Goal: Task Accomplishment & Management: Use online tool/utility

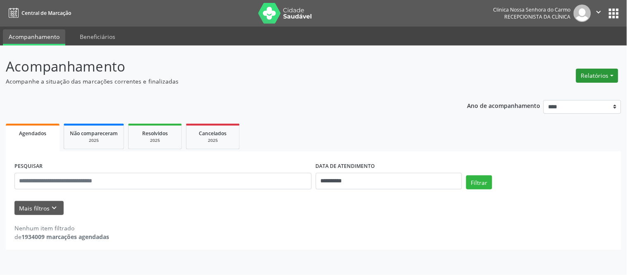
click at [608, 73] on button "Relatórios" at bounding box center [597, 76] width 42 height 14
click at [571, 92] on link "Agendamentos" at bounding box center [574, 93] width 89 height 12
select select "*"
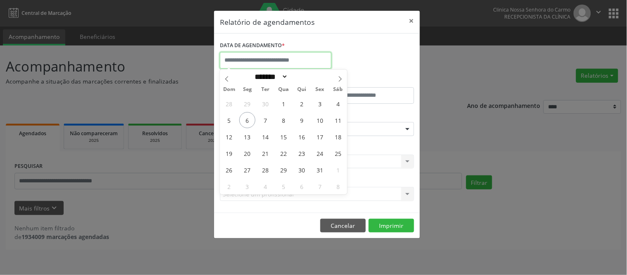
click at [250, 59] on input "text" at bounding box center [276, 60] width 112 height 17
click at [246, 119] on span "6" at bounding box center [247, 120] width 16 height 16
type input "**********"
click at [250, 120] on span "6" at bounding box center [247, 120] width 16 height 16
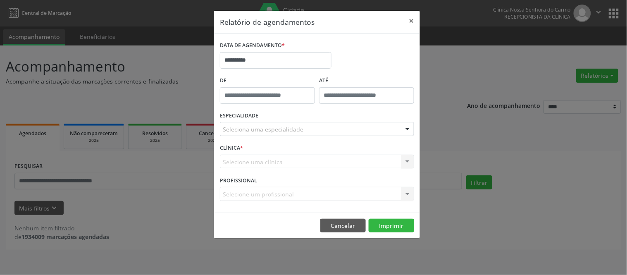
click at [250, 120] on label "ESPECIALIDADE" at bounding box center [239, 116] width 38 height 13
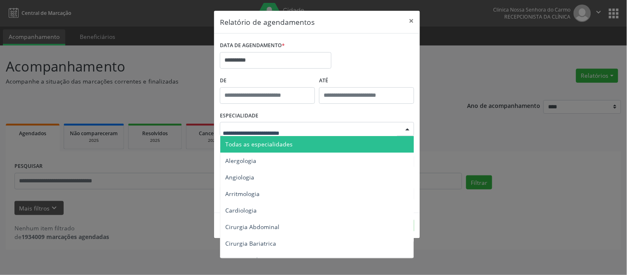
click at [314, 131] on div at bounding box center [317, 129] width 194 height 14
click at [261, 145] on span "Todas as especialidades" at bounding box center [258, 144] width 67 height 8
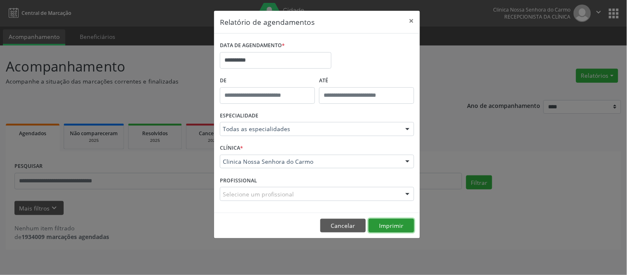
click at [388, 222] on button "Imprimir" at bounding box center [391, 226] width 45 height 14
click at [345, 229] on button "Cancelar" at bounding box center [342, 226] width 45 height 14
